Goal: Information Seeking & Learning: Learn about a topic

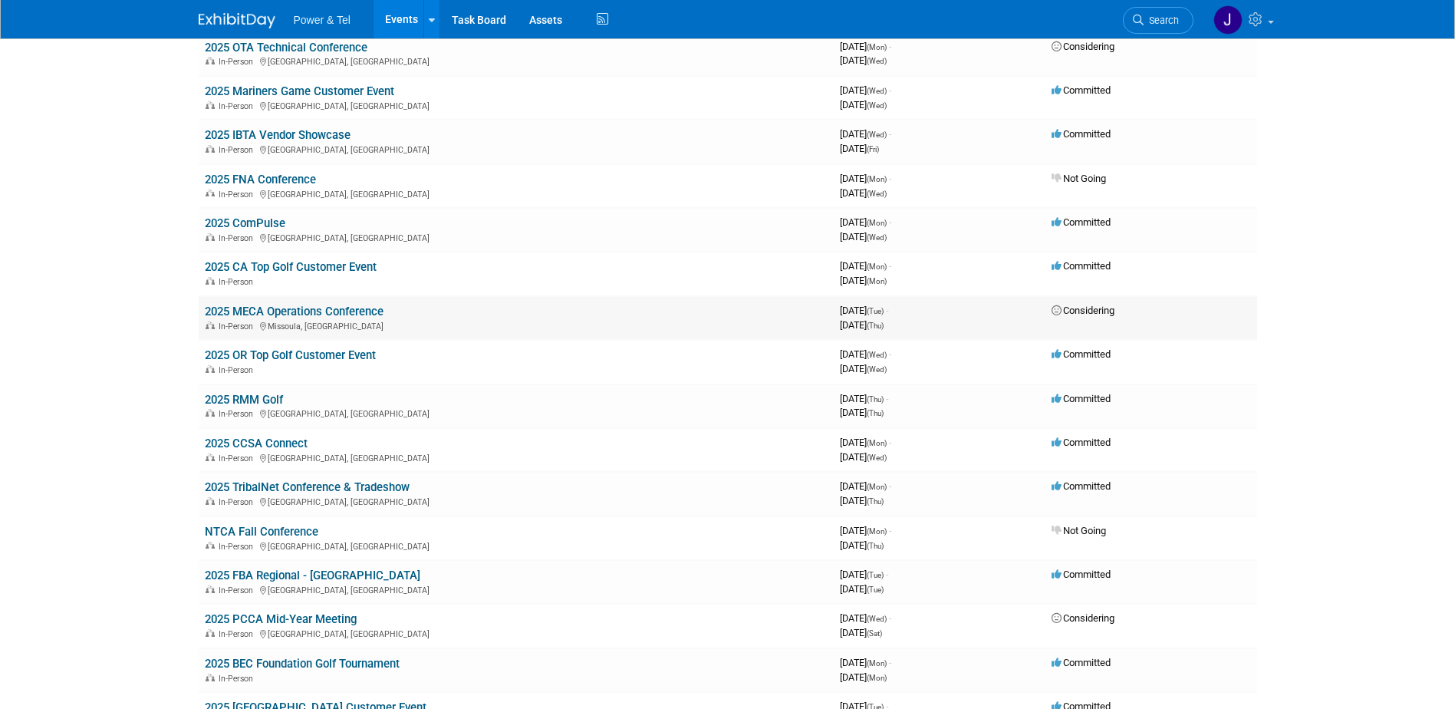
scroll to position [230, 0]
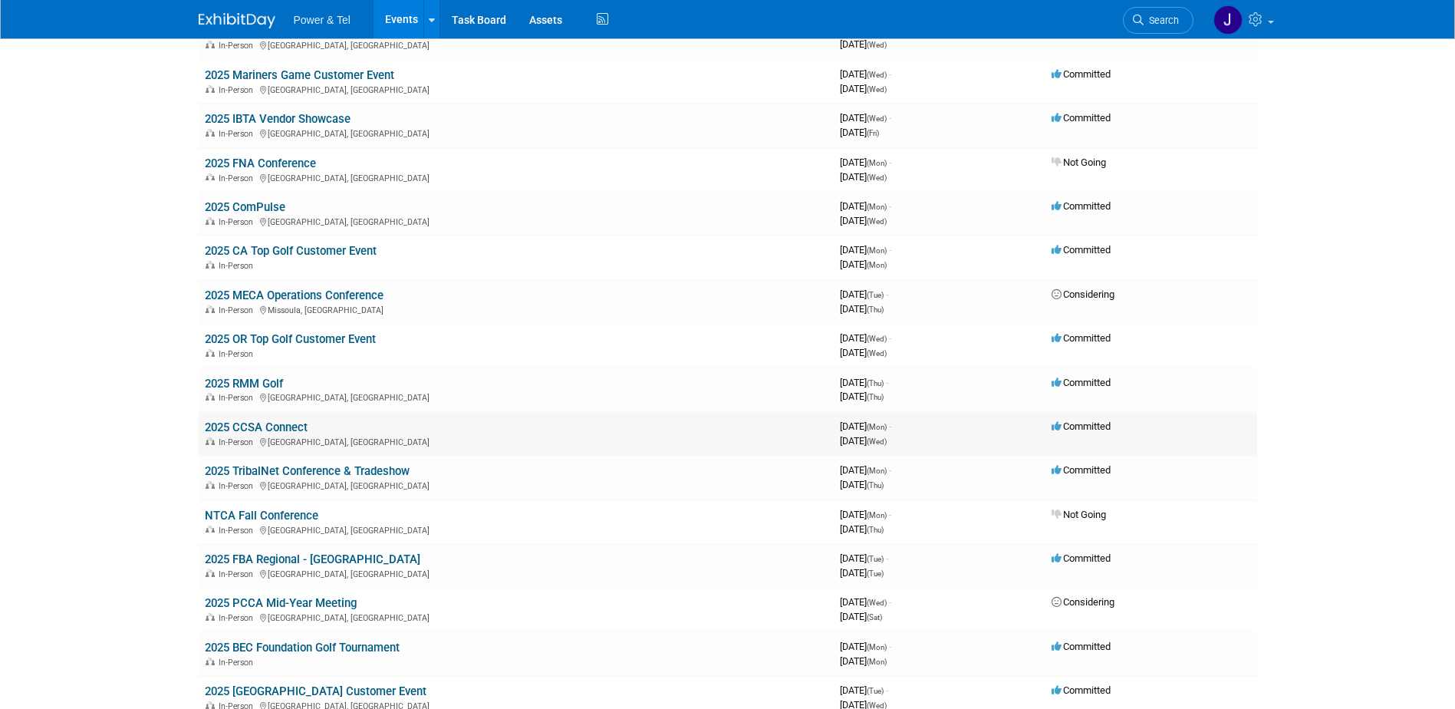
click at [276, 430] on link "2025 CCSA Connect" at bounding box center [256, 427] width 103 height 14
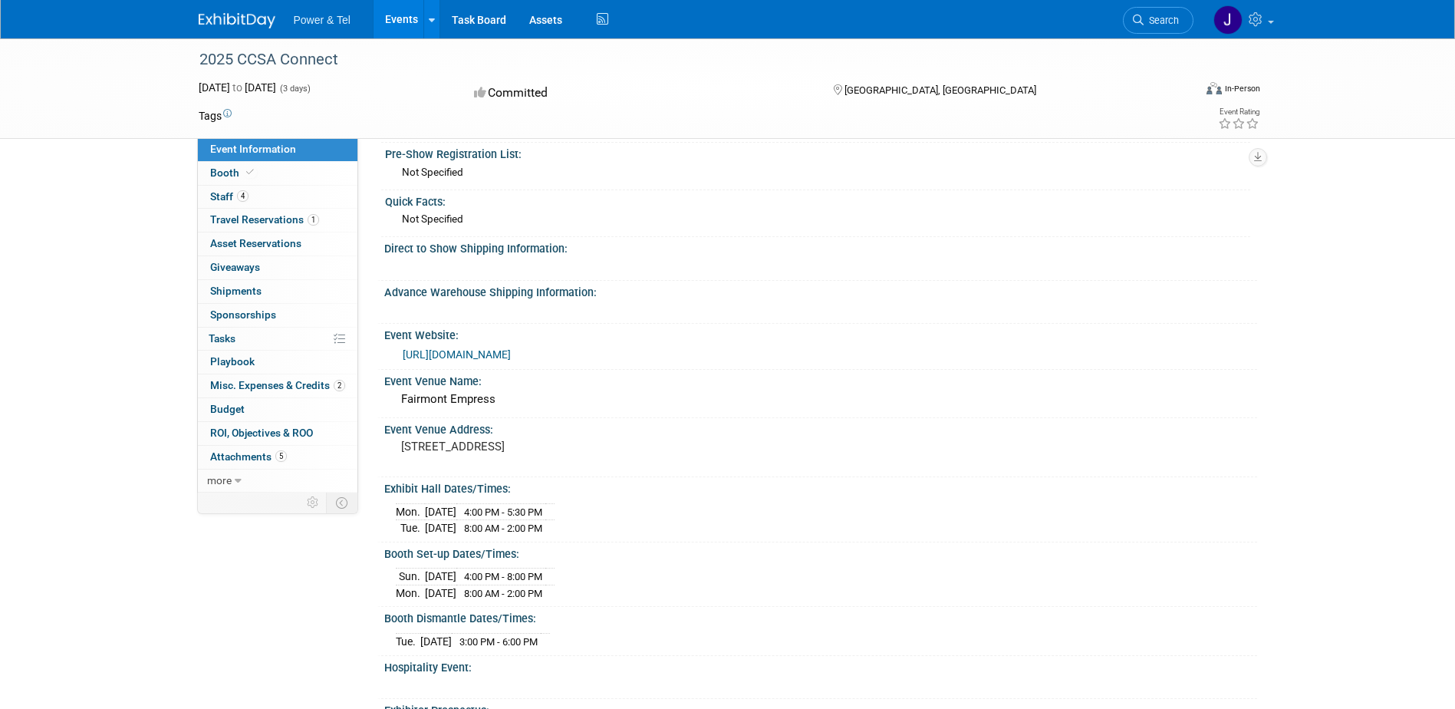
scroll to position [120, 0]
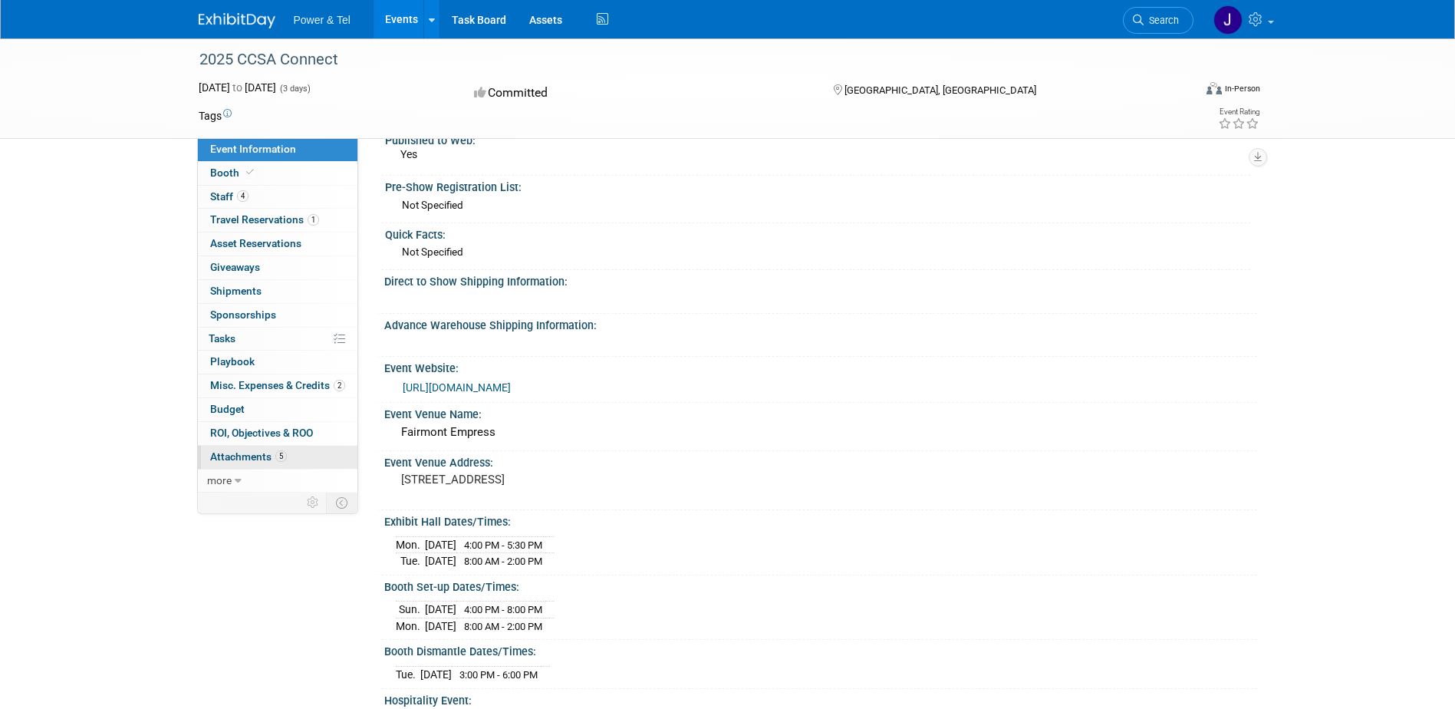
click at [229, 452] on span "Attachments 5" at bounding box center [248, 456] width 77 height 12
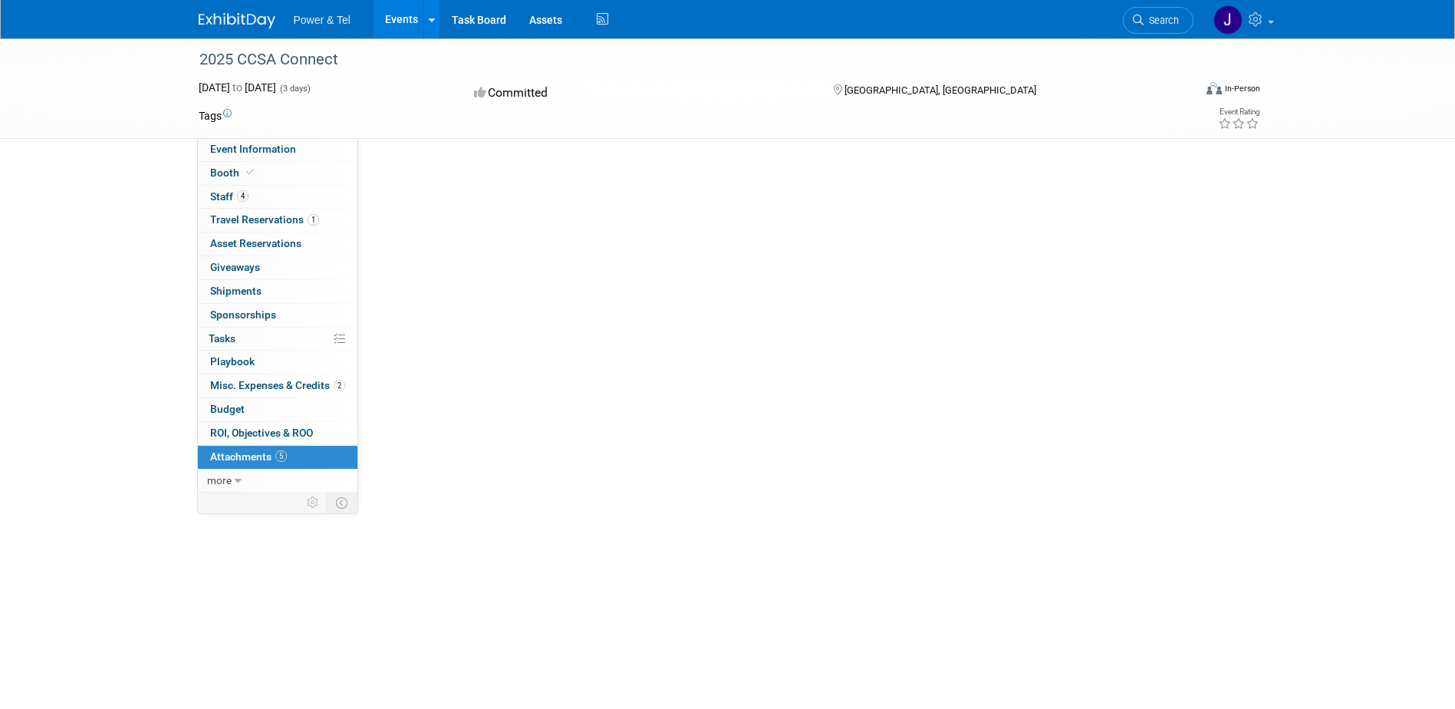
scroll to position [0, 0]
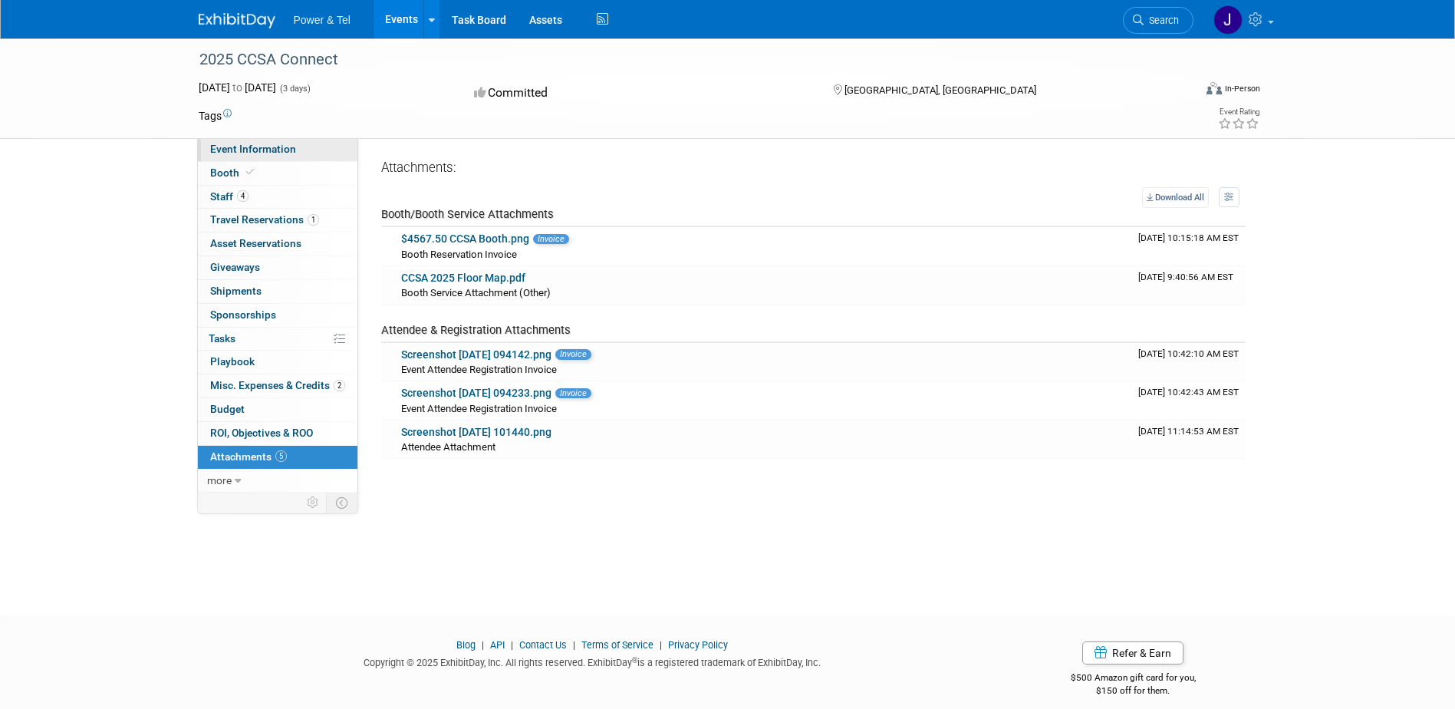
click at [264, 149] on span "Event Information" at bounding box center [253, 149] width 86 height 12
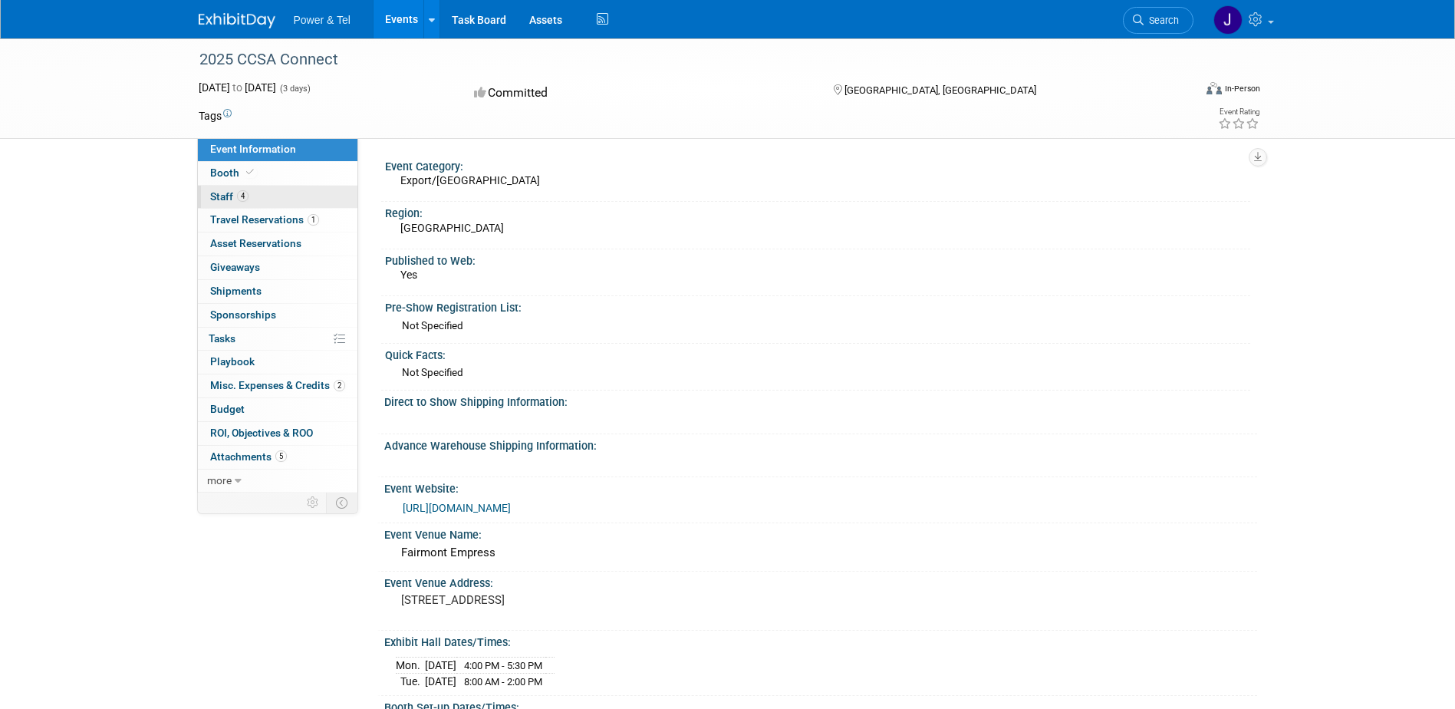
click at [229, 198] on span "Staff 4" at bounding box center [229, 196] width 38 height 12
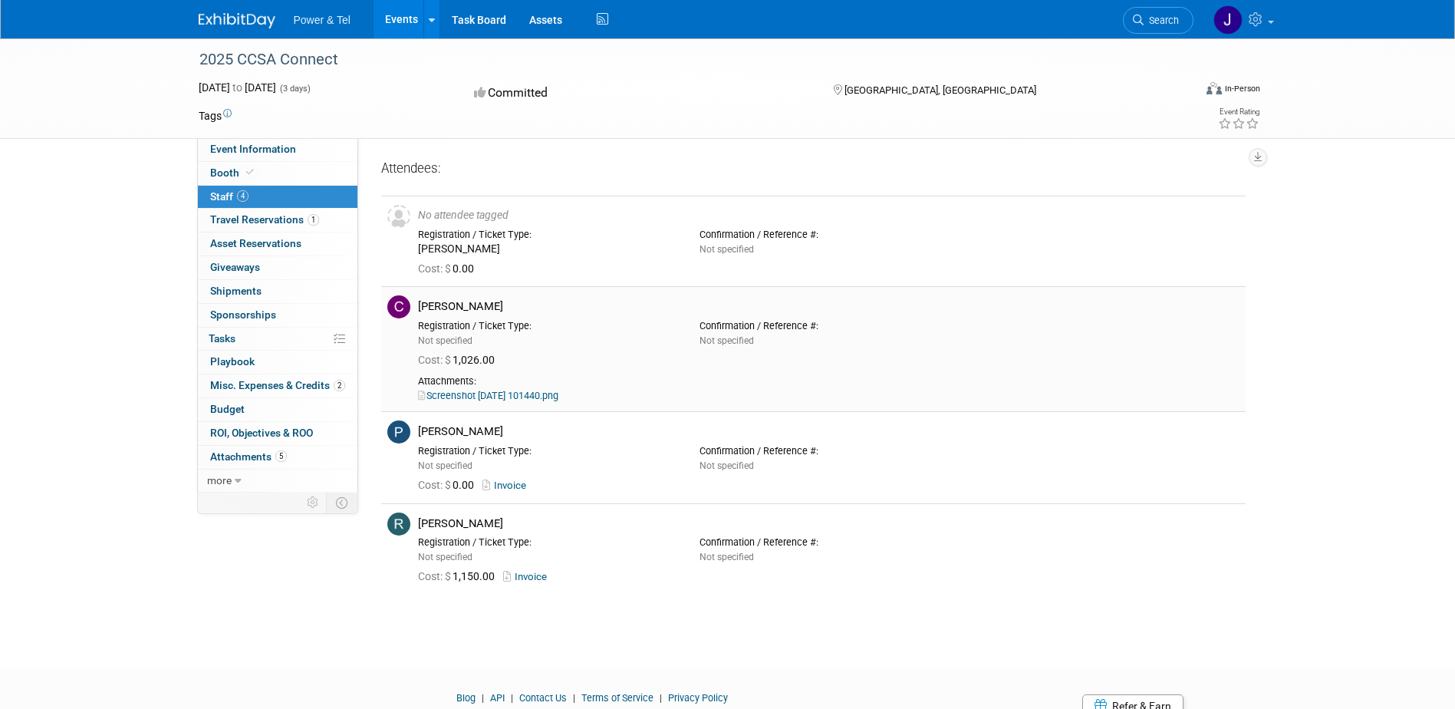
click at [549, 393] on link "Screenshot [DATE] 101440.png" at bounding box center [488, 396] width 140 height 12
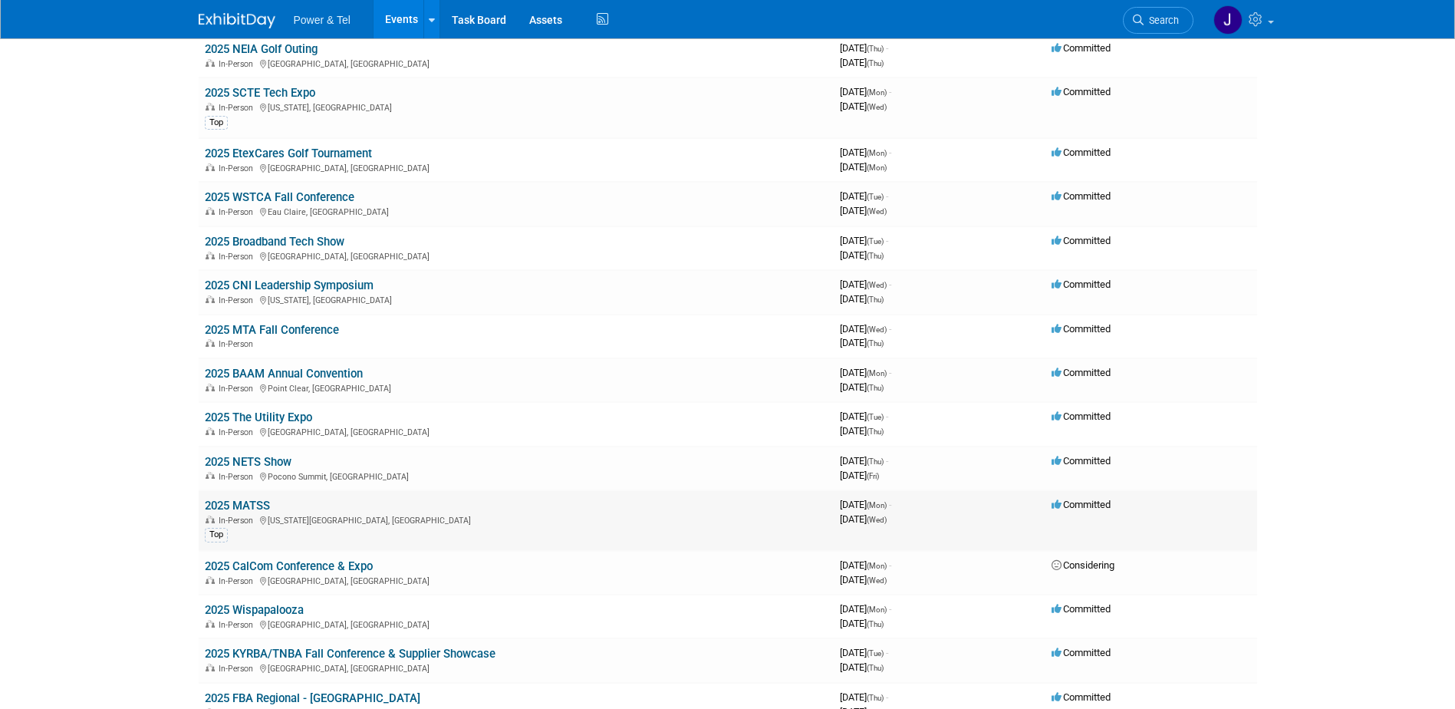
scroll to position [997, 0]
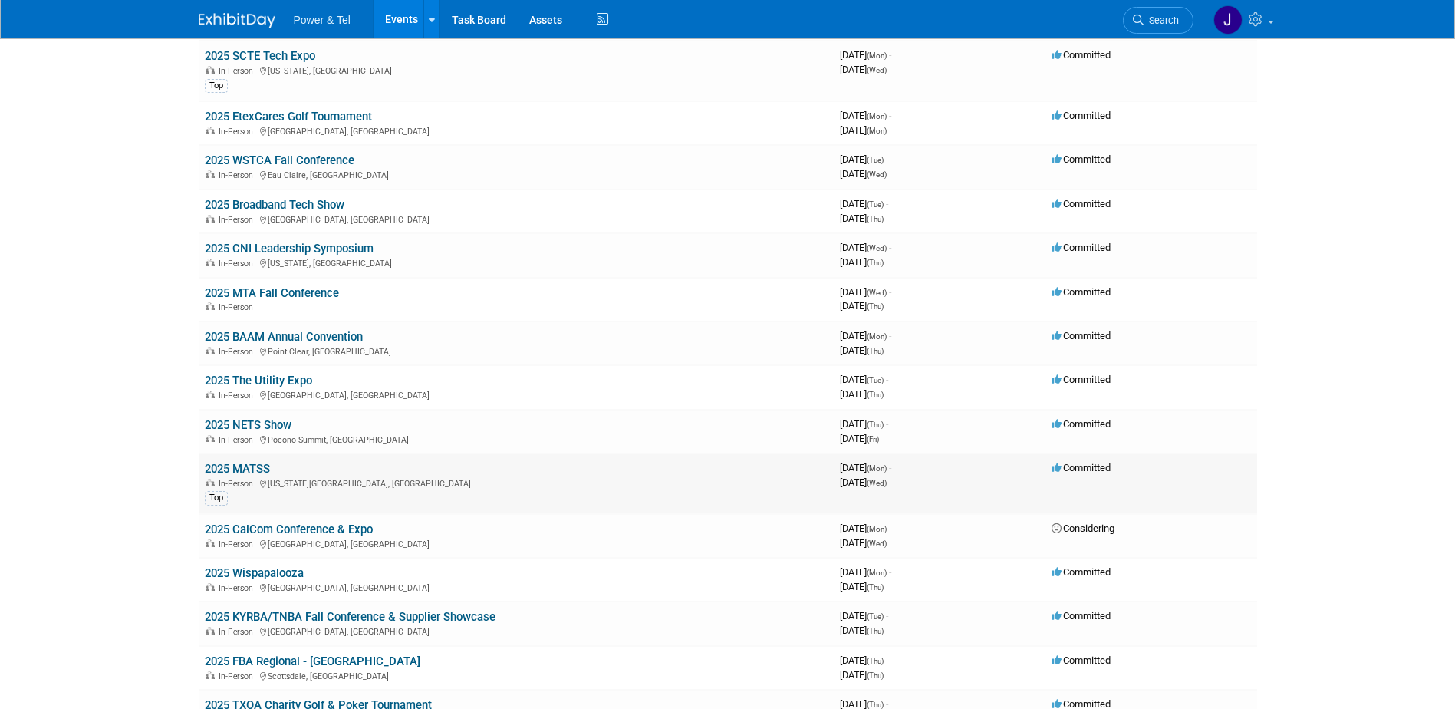
click at [239, 469] on link "2025 MATSS" at bounding box center [237, 469] width 65 height 14
